Goal: Task Accomplishment & Management: Manage account settings

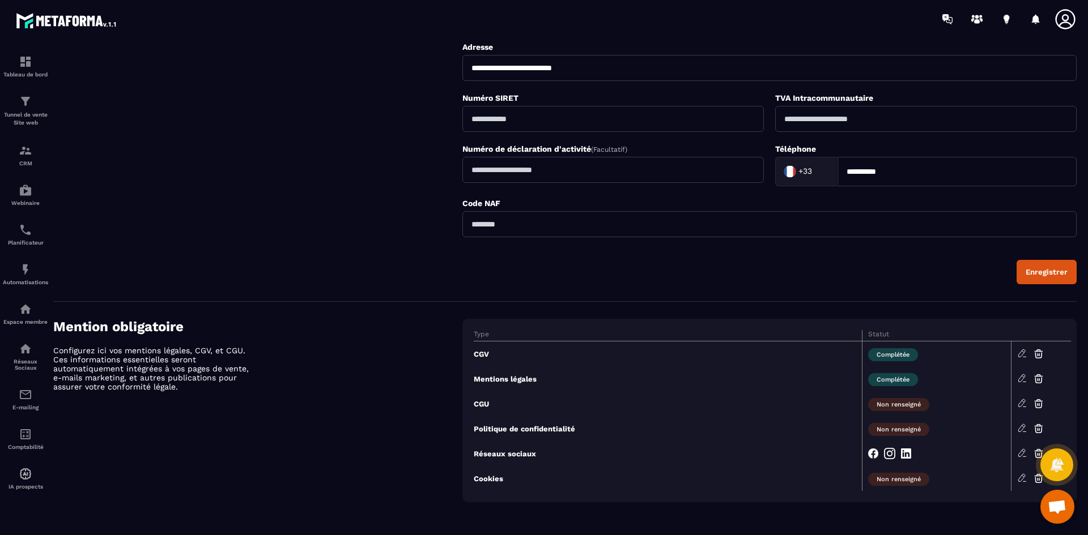
scroll to position [519, 0]
click at [1018, 402] on icon at bounding box center [1022, 403] width 10 height 10
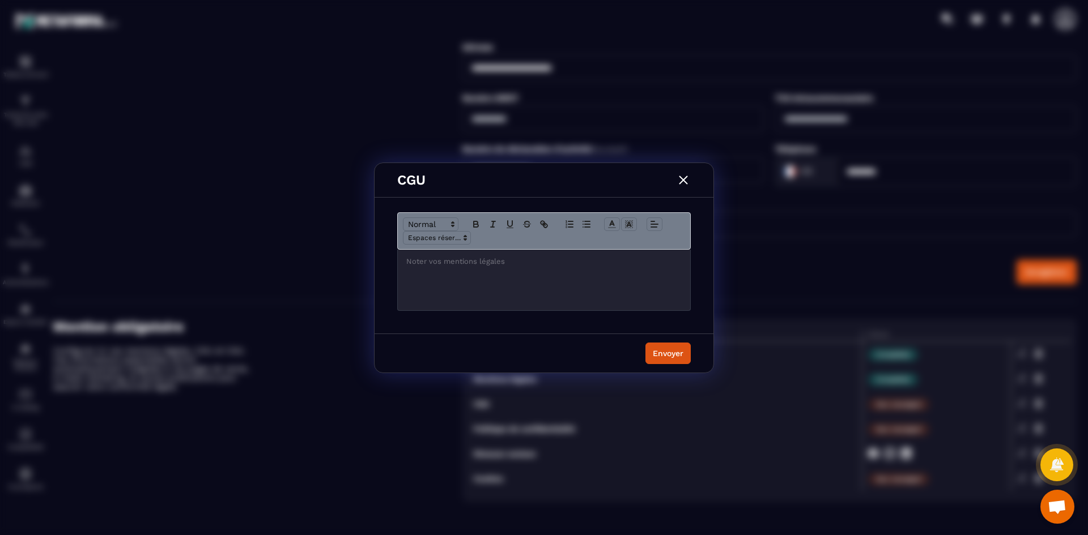
click at [462, 275] on div "Modal window" at bounding box center [544, 280] width 292 height 61
click at [647, 354] on button "Envoyer" at bounding box center [667, 354] width 45 height 22
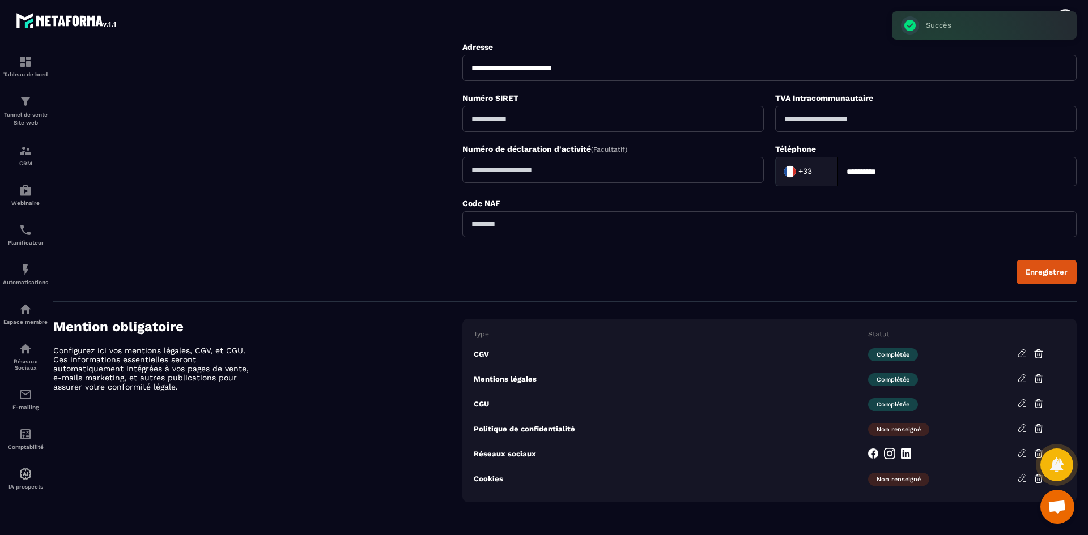
click at [1024, 423] on td at bounding box center [1040, 428] width 59 height 25
click at [1022, 427] on icon at bounding box center [1022, 427] width 2 height 2
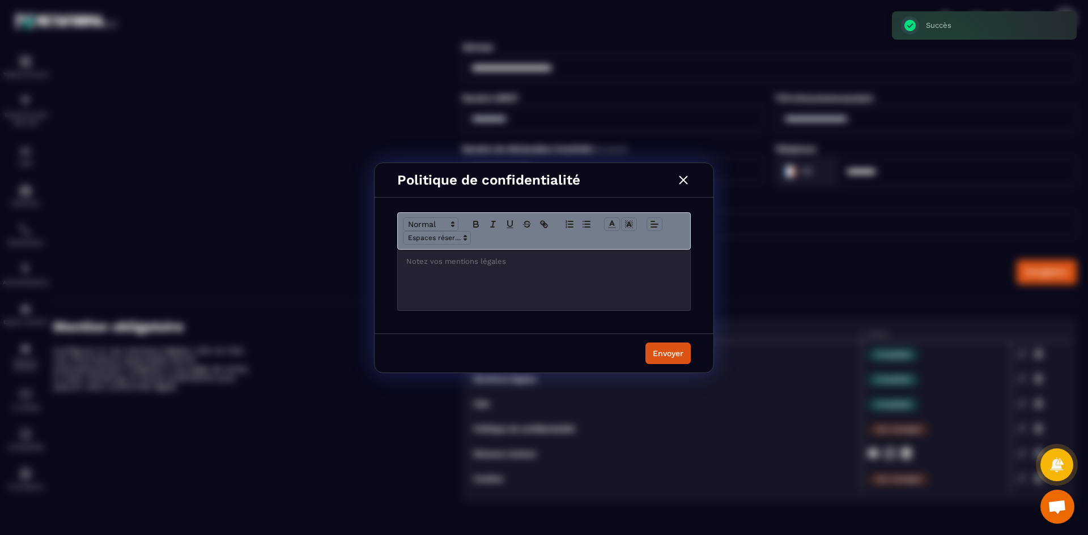
click at [519, 274] on div "Modal window" at bounding box center [544, 280] width 292 height 61
click at [669, 346] on button "Envoyer" at bounding box center [667, 354] width 45 height 22
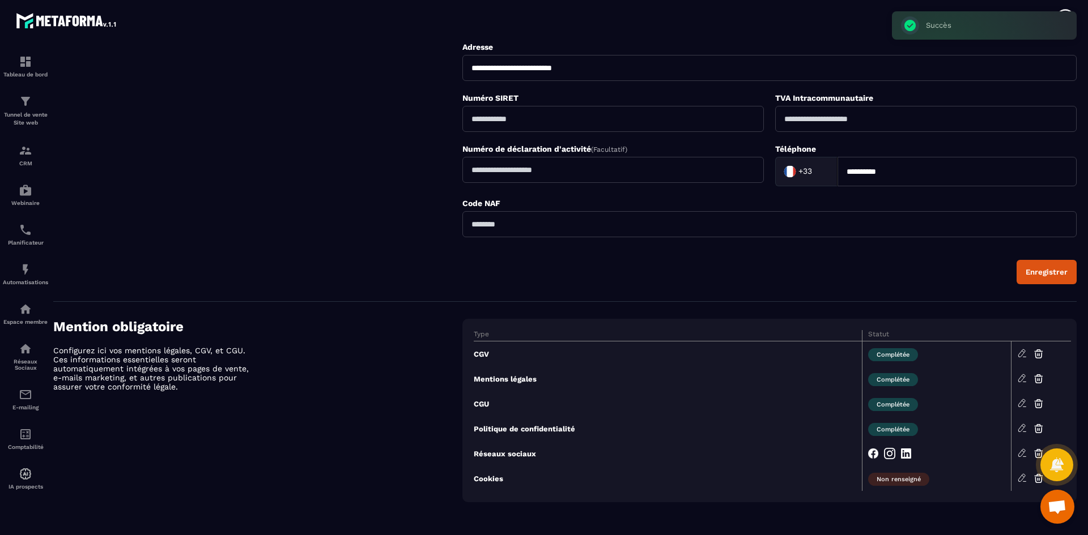
click at [1020, 482] on icon at bounding box center [1022, 478] width 10 height 10
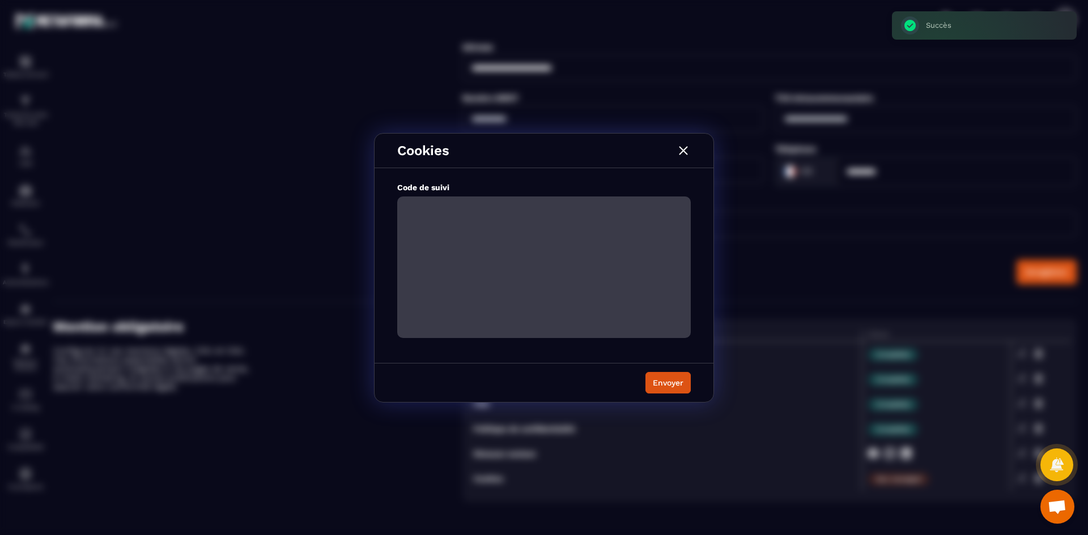
click at [599, 286] on textarea "Modal window" at bounding box center [543, 268] width 293 height 142
type textarea "**********"
click at [656, 382] on div "Envoyer" at bounding box center [668, 382] width 31 height 11
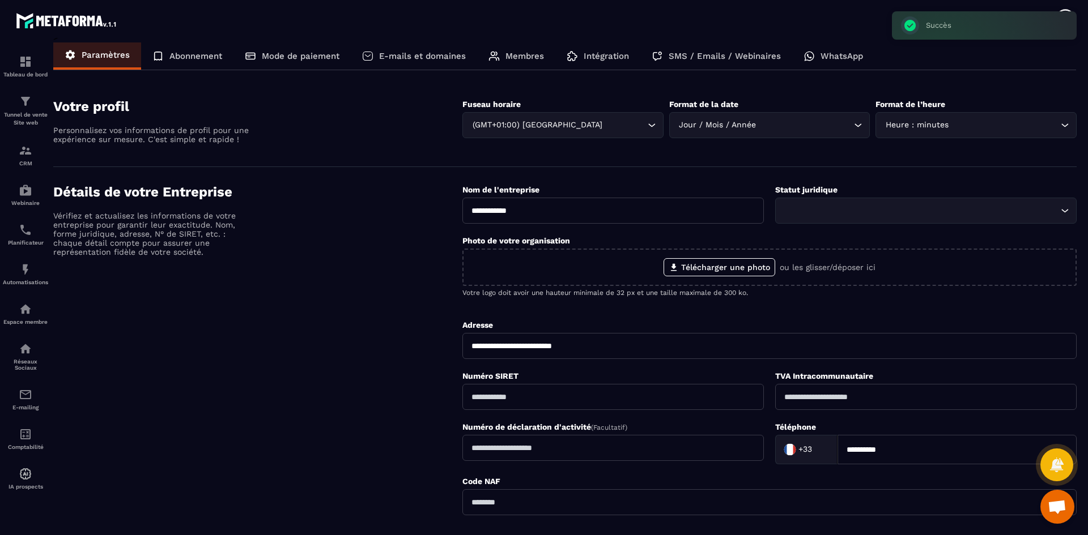
scroll to position [0, 0]
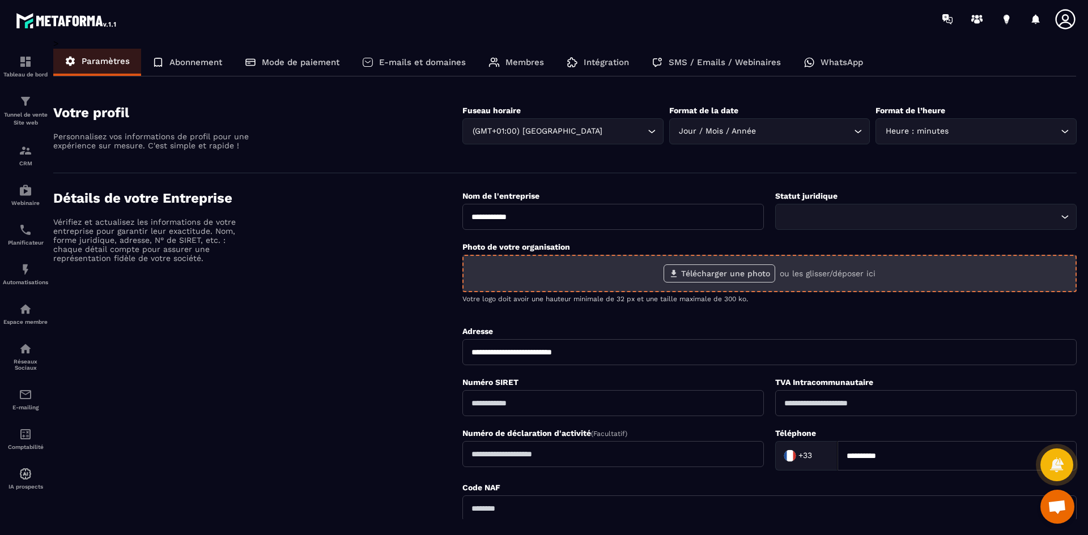
click at [686, 276] on label "Télécharger une photo" at bounding box center [719, 274] width 112 height 18
click at [0, 0] on input "Télécharger une photo" at bounding box center [0, 0] width 0 height 0
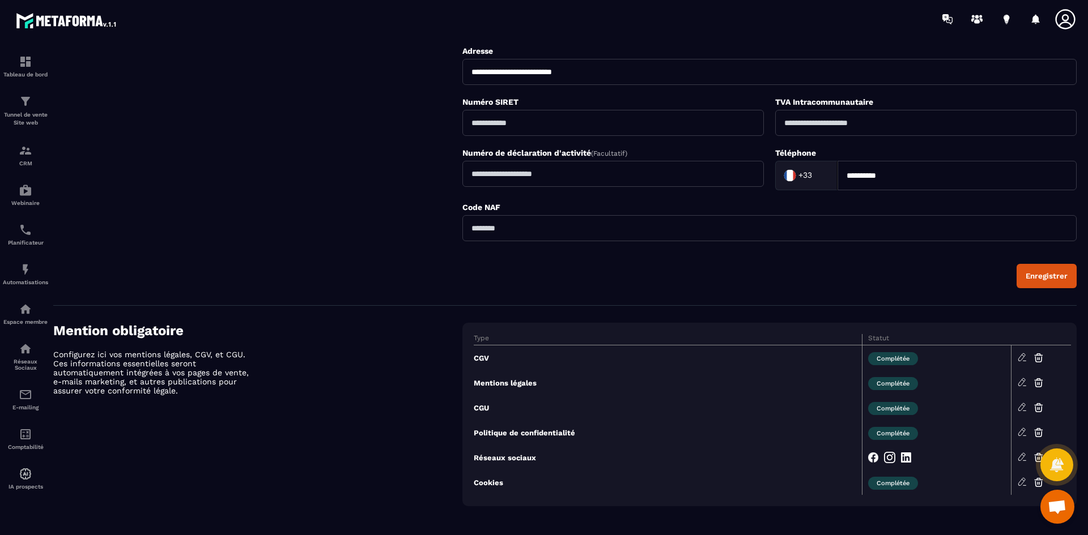
scroll to position [300, 0]
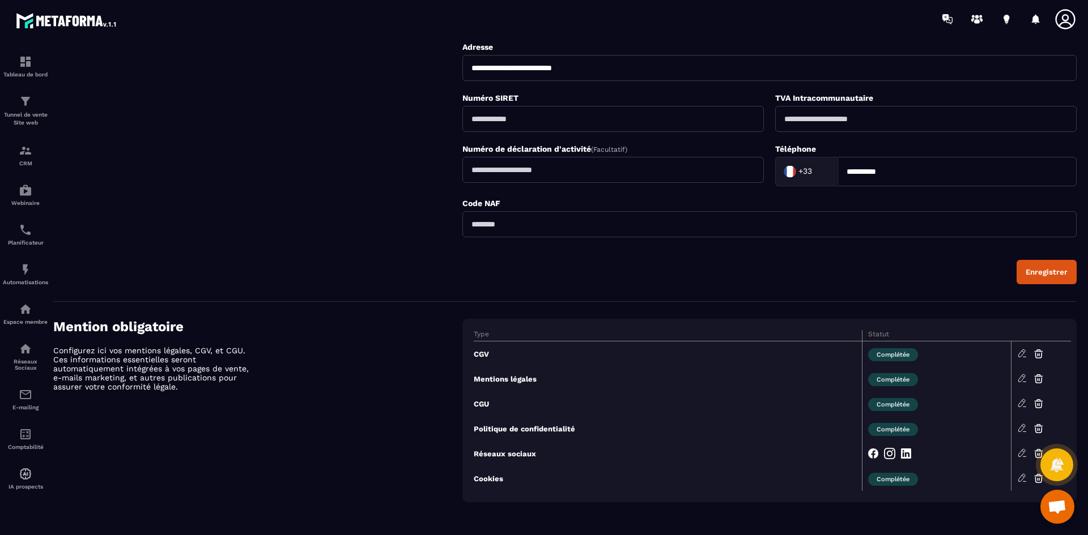
click at [1064, 268] on div "Enregistrer" at bounding box center [1046, 272] width 42 height 8
